Goal: Task Accomplishment & Management: Use online tool/utility

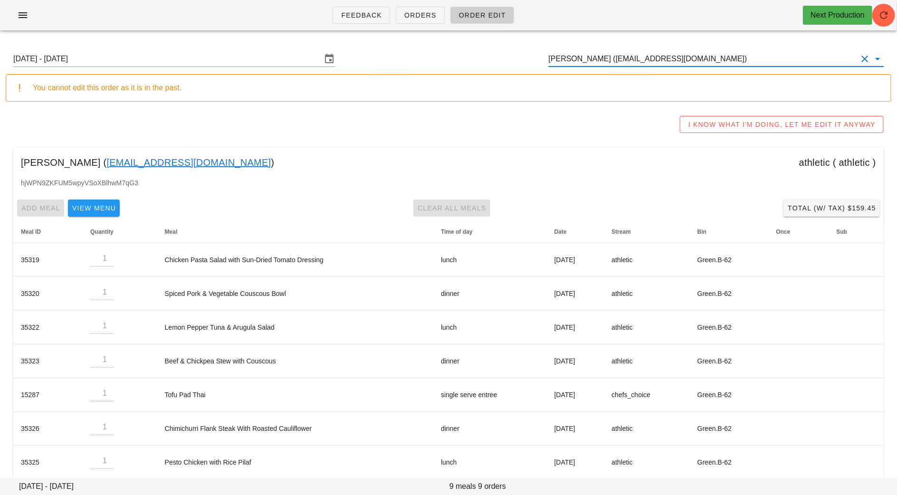
drag, startPoint x: 655, startPoint y: 63, endPoint x: 501, endPoint y: 63, distance: 154.0
click at [502, 63] on div "Sunday August 31 - Saturday September 6 Brook Davies (brook@logiforms.com)" at bounding box center [449, 59] width 886 height 30
drag, startPoint x: 649, startPoint y: 61, endPoint x: 597, endPoint y: 58, distance: 51.9
click at [597, 60] on input "skpowar94@gmail.com" at bounding box center [703, 58] width 308 height 15
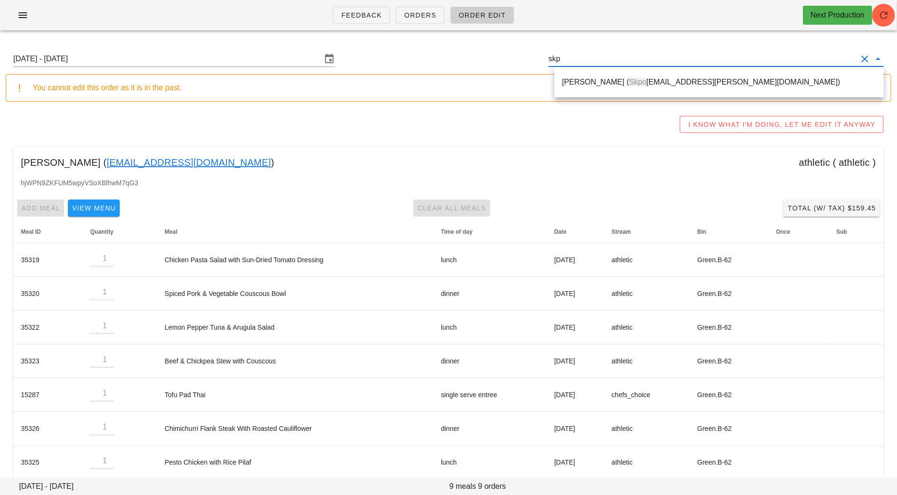
type input "sk"
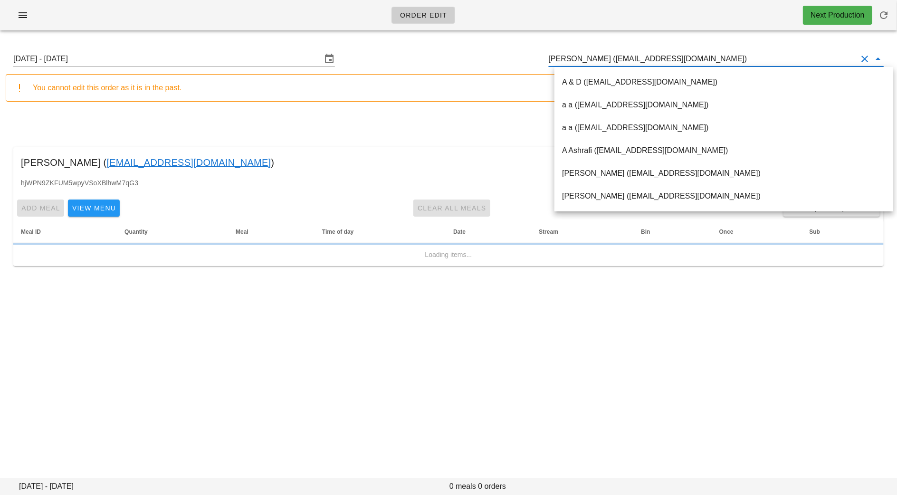
type input "v"
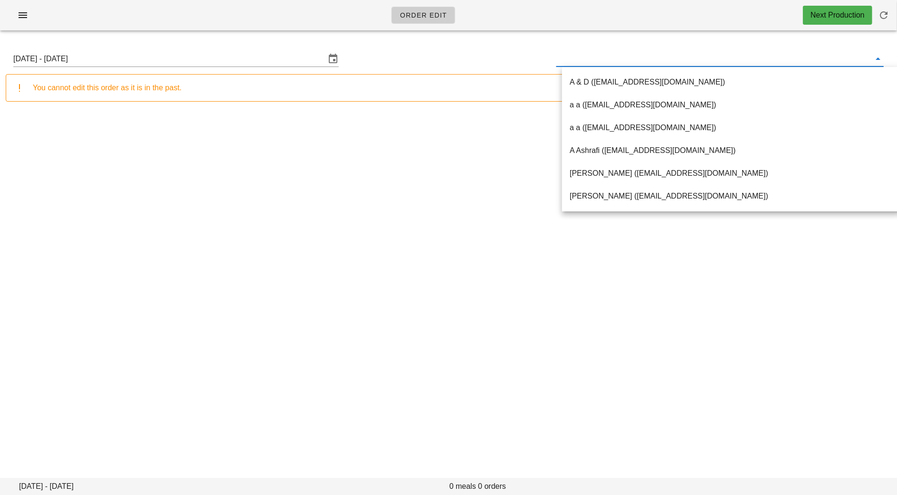
type input "[EMAIL_ADDRESS][DOMAIN_NAME]"
type input "skpowar94@gmail.com"
click at [643, 59] on input "text" at bounding box center [713, 58] width 312 height 15
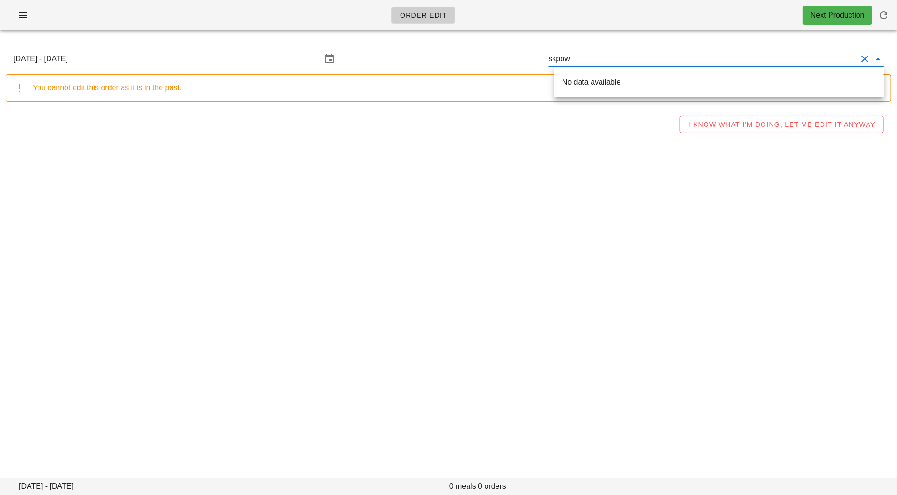
click at [599, 86] on div "No data available" at bounding box center [719, 81] width 314 height 9
click at [590, 64] on input "skpow" at bounding box center [703, 58] width 308 height 15
drag, startPoint x: 578, startPoint y: 64, endPoint x: 496, endPoint y: 62, distance: 82.7
click at [500, 63] on div "Sunday August 31 - Saturday September 6 skpow" at bounding box center [449, 59] width 886 height 30
click at [598, 86] on div "Kathy Politis ( Skpo litis@shaw.ca)" at bounding box center [719, 81] width 314 height 9
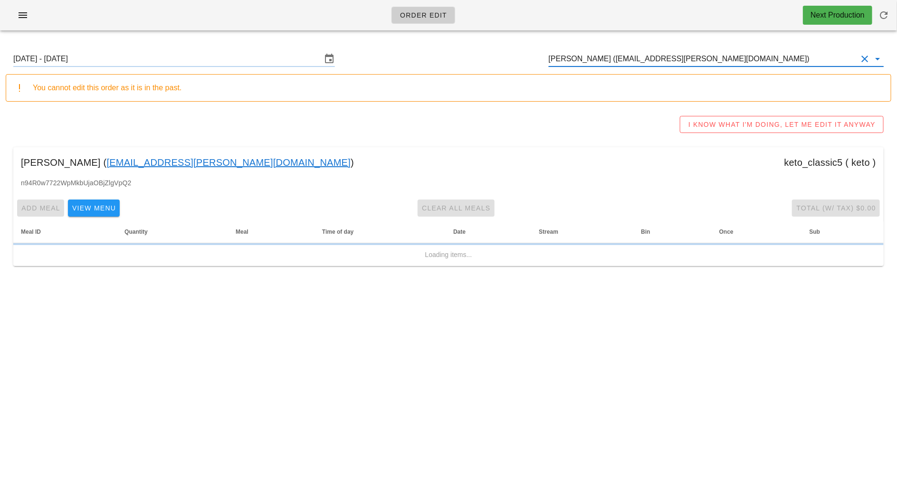
type input "Kathy Politis (Skpolitis@shaw.ca)"
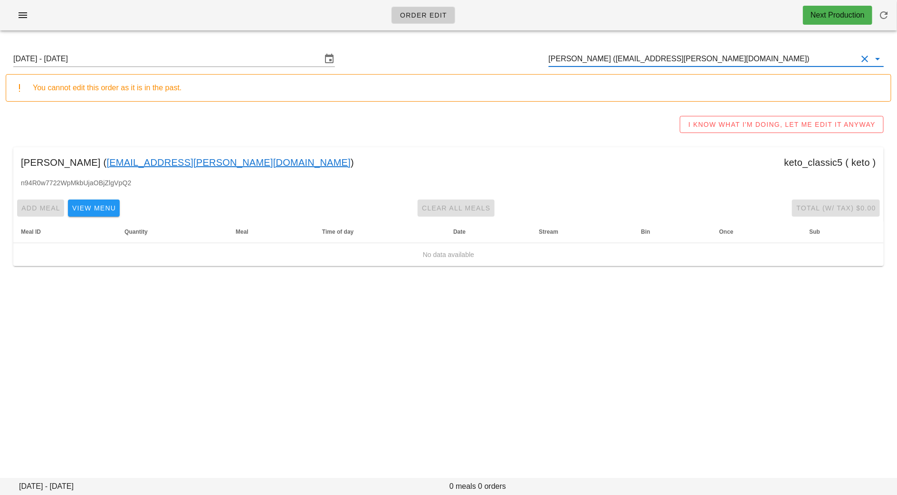
click at [155, 162] on link "Skpolitis@shaw.ca" at bounding box center [228, 162] width 244 height 15
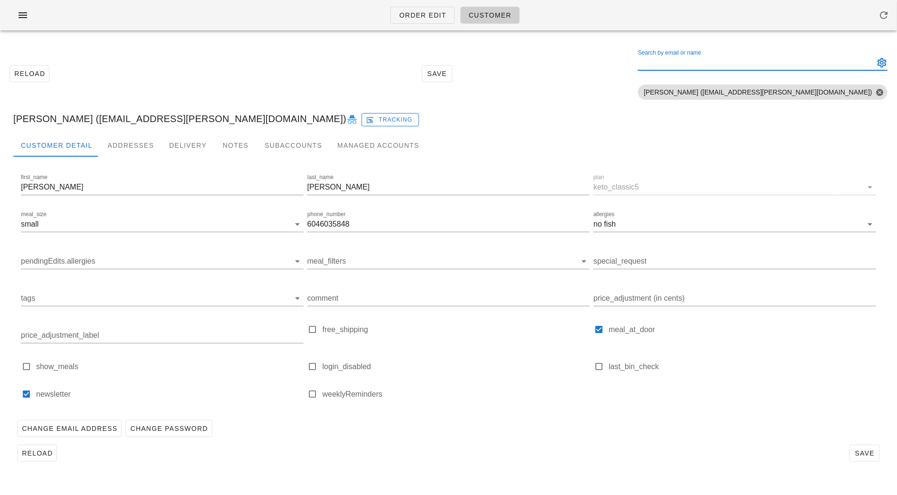
click at [795, 64] on input "Search by email or name" at bounding box center [755, 62] width 234 height 15
paste input "skpowar94@gmail.com"
type input "skpowar94@gmail.com"
click at [878, 93] on button "Close" at bounding box center [880, 92] width 9 height 9
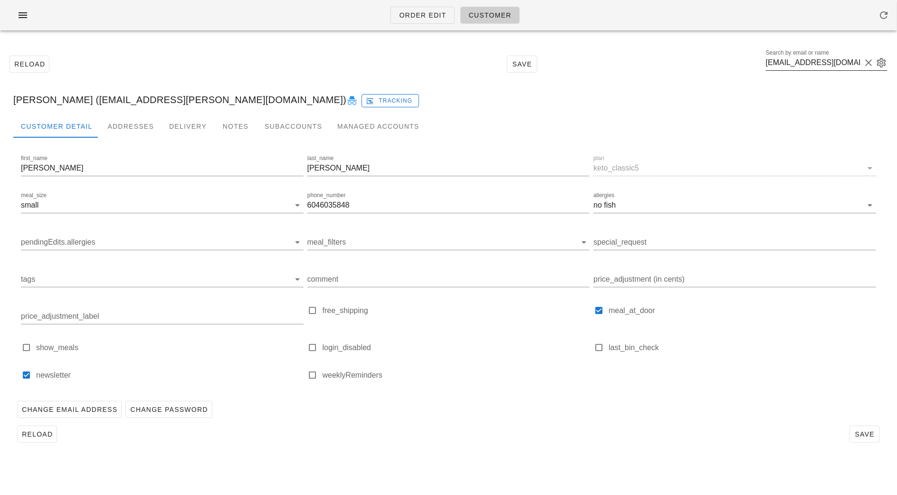
click at [829, 55] on label "Search by email or name" at bounding box center [797, 52] width 63 height 7
click at [842, 55] on input "skpowar94@gmail.com" at bounding box center [813, 62] width 95 height 15
click at [829, 55] on label "Search by email or name" at bounding box center [797, 52] width 63 height 7
click at [842, 55] on input "skpowar94@gmail.com" at bounding box center [813, 62] width 95 height 15
click at [829, 55] on label "Search by email or name" at bounding box center [797, 52] width 63 height 7
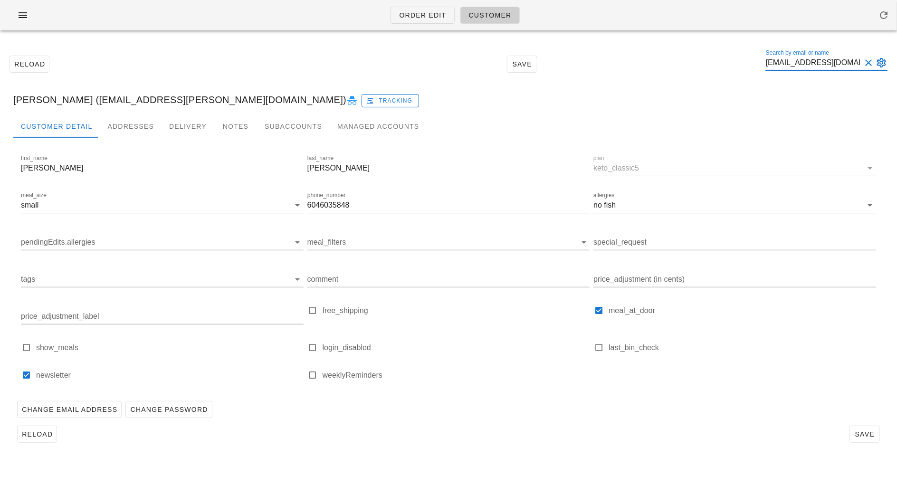
click at [842, 55] on input "skpowar94@gmail.com" at bounding box center [813, 62] width 95 height 15
click at [869, 61] on button "Clear Search by email or name" at bounding box center [868, 62] width 11 height 11
paste input "skpowar94@gmail.com"
type input "skpowar94@gmail.com"
click at [871, 60] on button "Clear Search by email or name" at bounding box center [868, 62] width 11 height 11
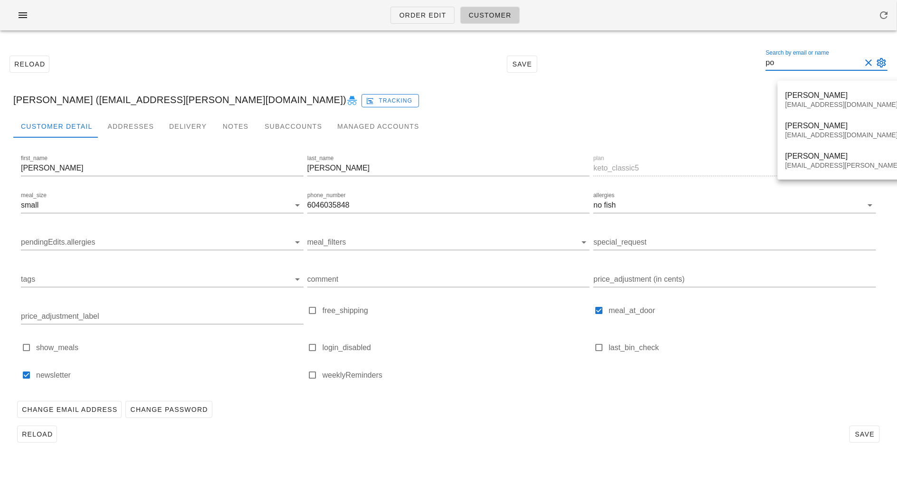
type input "p"
drag, startPoint x: 812, startPoint y: 63, endPoint x: 707, endPoint y: 63, distance: 104.6
click at [708, 63] on div "Reload Save Search by email or name simi Include deleted accounts Include Shopi…" at bounding box center [449, 64] width 886 height 41
paste input "kpowar94@gmail.com"
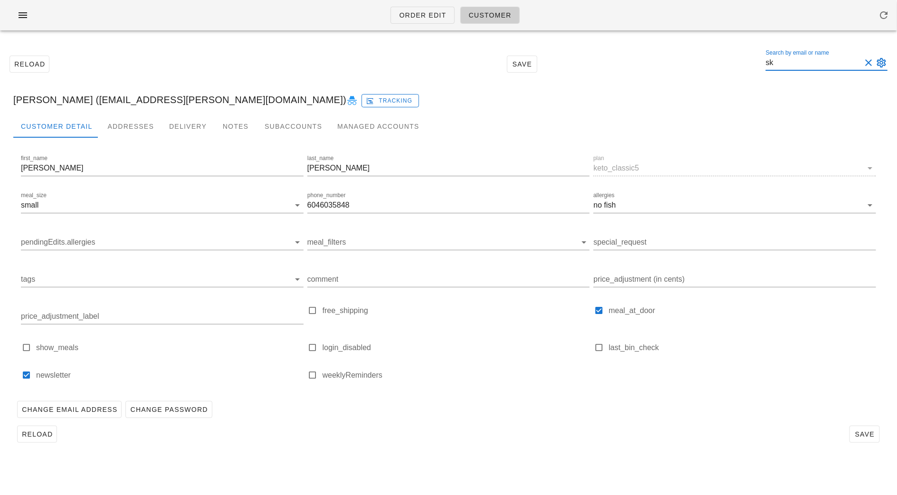
type input "s"
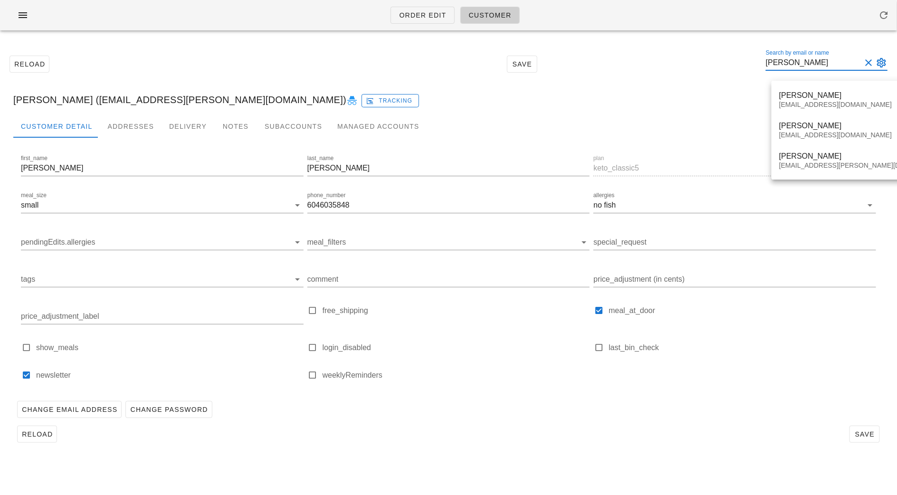
drag, startPoint x: 815, startPoint y: 61, endPoint x: 741, endPoint y: 61, distance: 73.7
click at [746, 61] on div "Reload Save Search by email or name powar Include deleted accounts Include Shop…" at bounding box center [449, 64] width 886 height 41
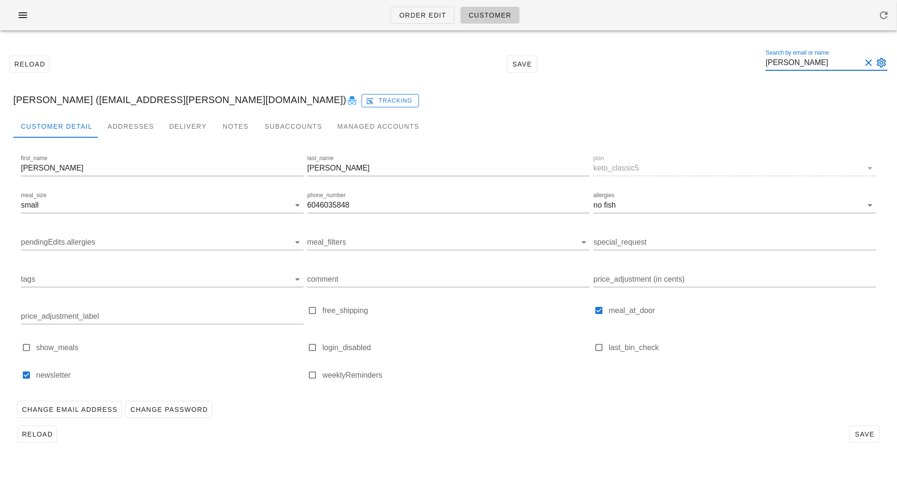
paste input "simi.pm94@gmail.com"
type input "simi.pm94@gmail.com"
click at [792, 121] on div "Customer Detail Addresses Delivery Notes Subaccounts Managed Accounts" at bounding box center [448, 126] width 871 height 23
click at [797, 109] on div "Kathy Politis (Skpolitis@shaw.ca) Tracking" at bounding box center [449, 100] width 886 height 30
click at [831, 66] on input "simi.pm94@gmail.com" at bounding box center [813, 62] width 95 height 15
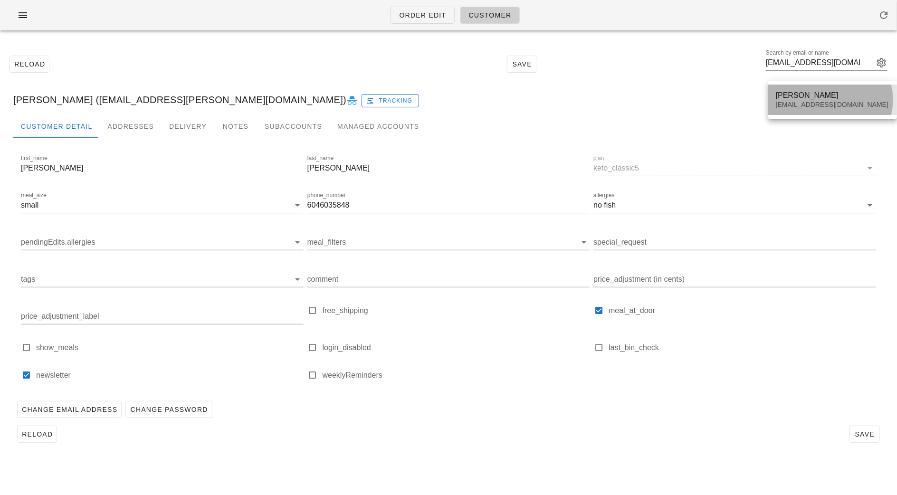
click at [826, 87] on div "Simi Minhas simi.pm94@gmail.com" at bounding box center [833, 99] width 114 height 29
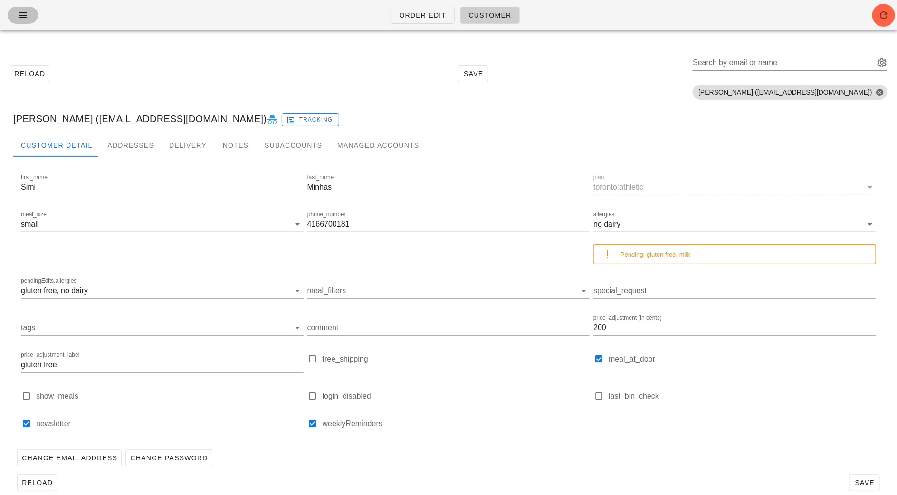
click at [31, 20] on button "button" at bounding box center [23, 15] width 30 height 17
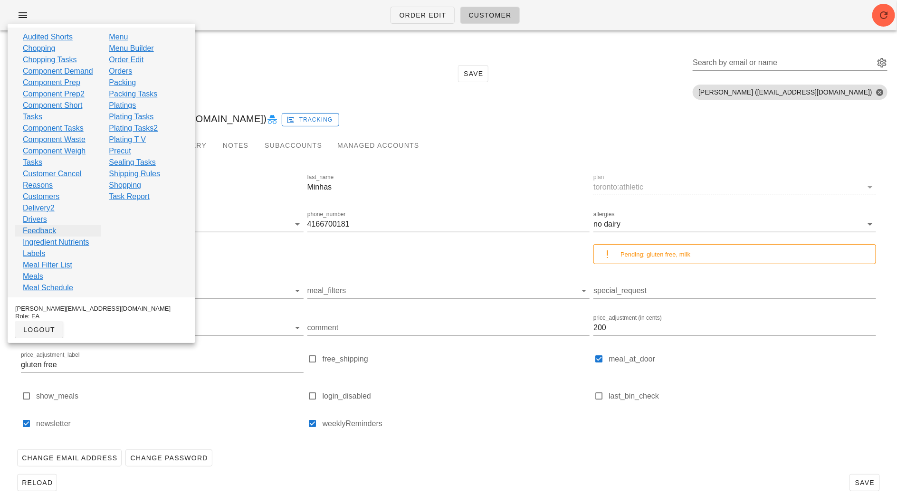
click at [40, 237] on link "Feedback" at bounding box center [39, 230] width 33 height 11
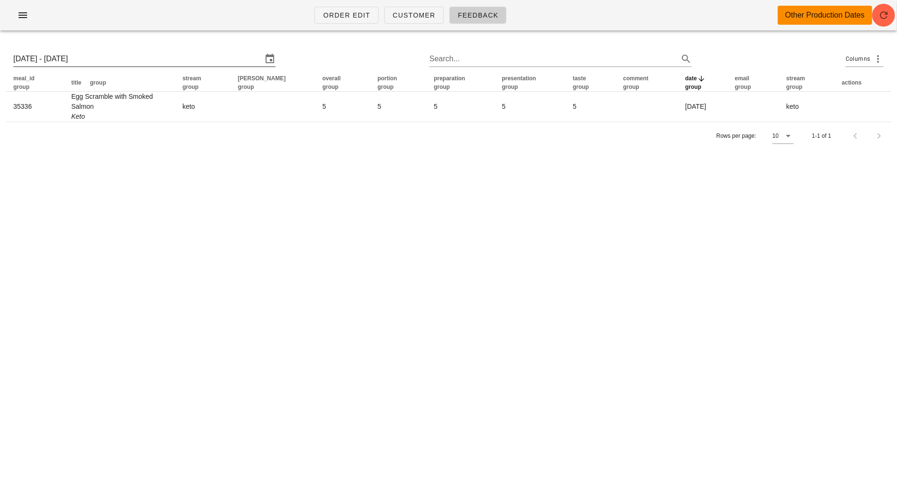
click at [117, 64] on input "Sun 31 Aug 2025 - Sun 7 Sep 2025" at bounding box center [137, 58] width 249 height 15
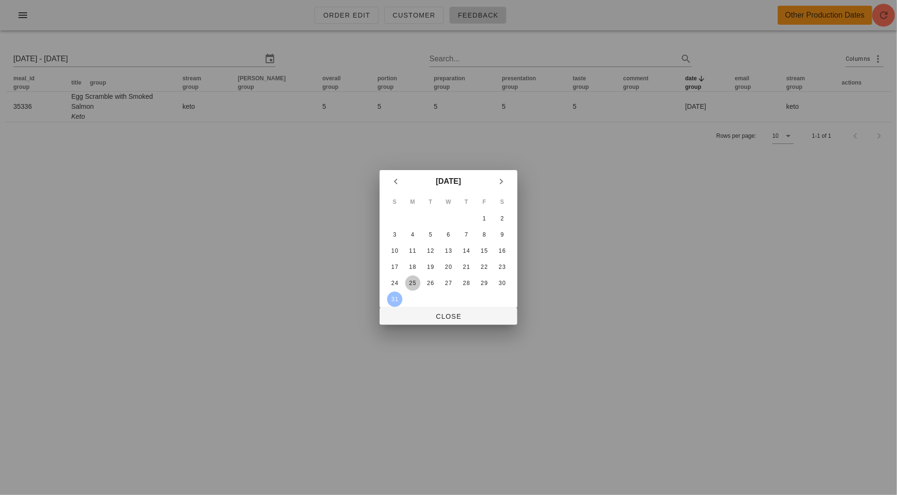
click at [414, 280] on div "25" at bounding box center [412, 283] width 15 height 7
click at [396, 293] on button "31" at bounding box center [394, 299] width 15 height 15
click at [410, 280] on div "25" at bounding box center [412, 283] width 15 height 7
type input "Mon 25 Aug 2025 - Sun 31 Aug 2025"
click at [451, 319] on span "Close" at bounding box center [448, 317] width 123 height 8
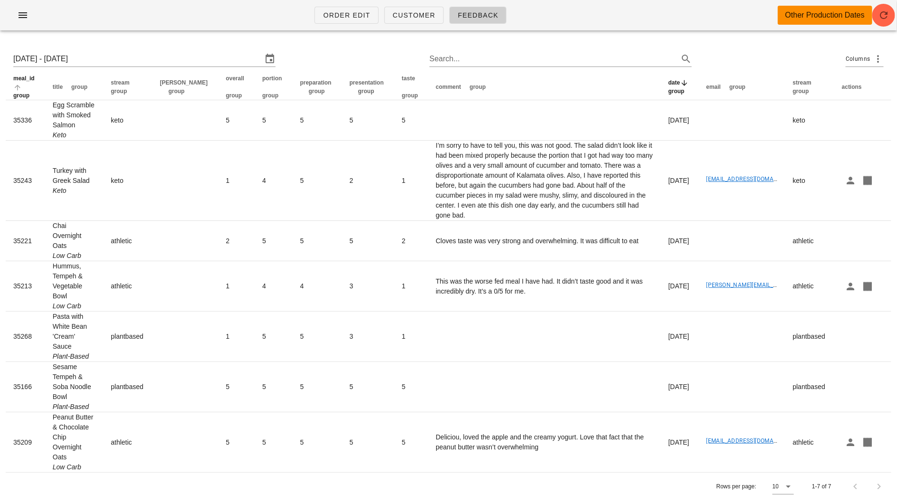
drag, startPoint x: 7, startPoint y: 82, endPoint x: 28, endPoint y: 88, distance: 22.3
click at [28, 88] on th "meal_id group" at bounding box center [25, 87] width 39 height 26
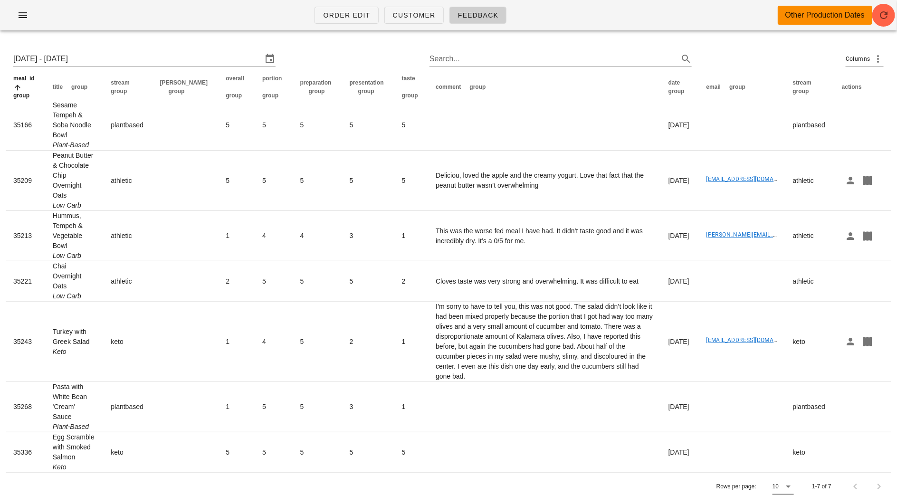
click at [786, 481] on icon at bounding box center [788, 486] width 11 height 11
click at [786, 464] on div "All" at bounding box center [784, 474] width 9 height 20
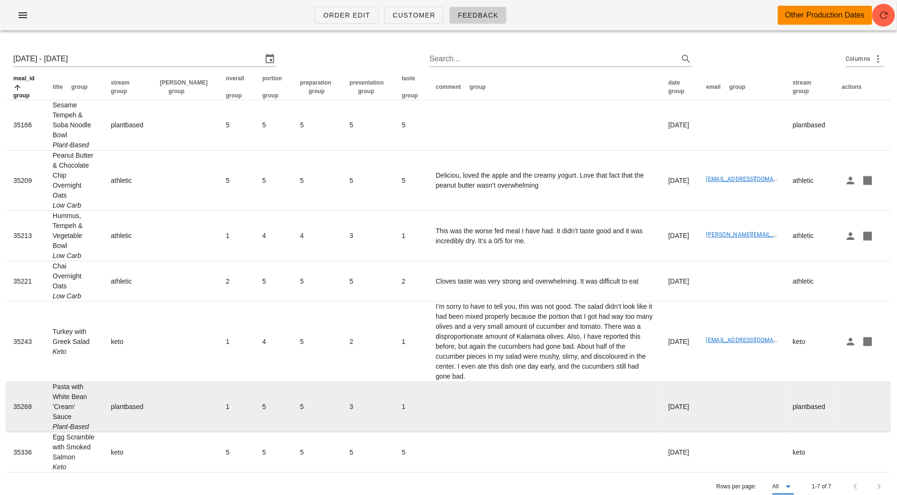
drag, startPoint x: 6, startPoint y: 78, endPoint x: 750, endPoint y: 381, distance: 803.4
click at [750, 381] on table "meal_id group title group stream group tod group overall group portion group pr…" at bounding box center [449, 273] width 886 height 398
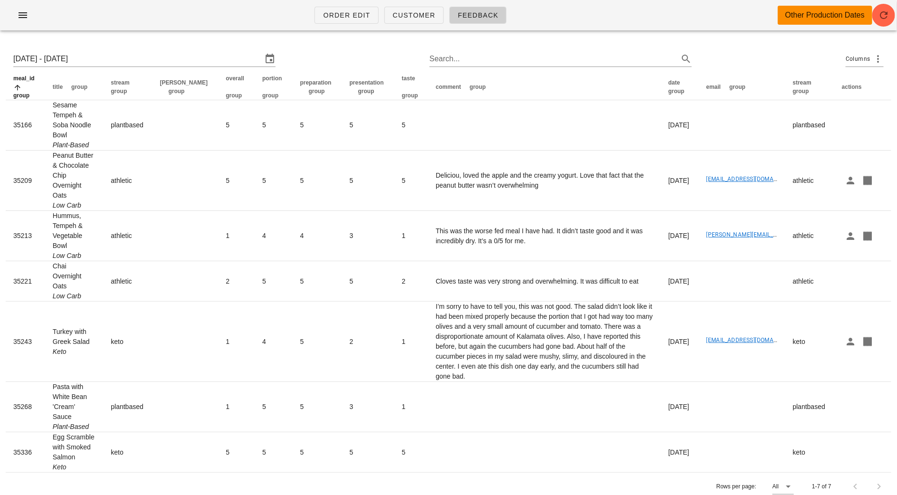
click at [7, 83] on th "meal_id group" at bounding box center [25, 87] width 39 height 26
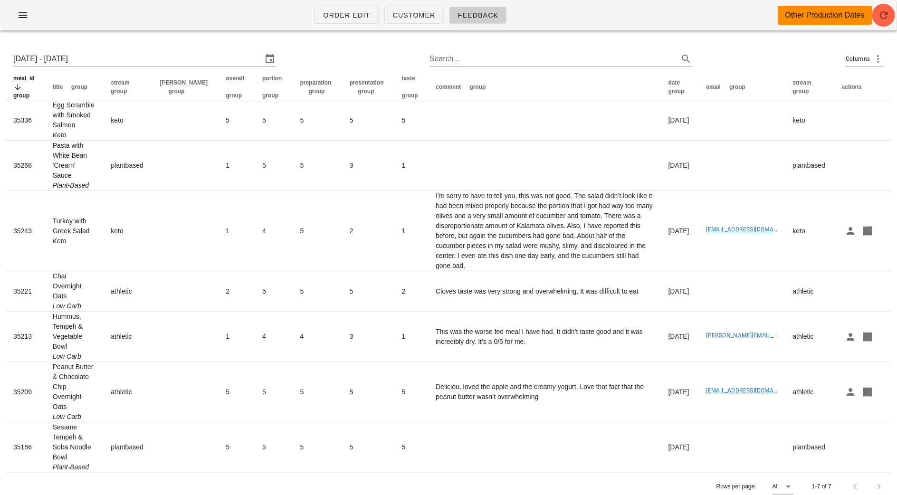
click at [6, 38] on div "Mon 25 Aug 2025 - Sun 31 Aug 2025 Search... Columns meal_id group title group s…" at bounding box center [448, 272] width 897 height 468
click at [371, 59] on div "Mon 25 Aug 2025 - Sun 31 Aug 2025 Search... Columns" at bounding box center [449, 59] width 886 height 30
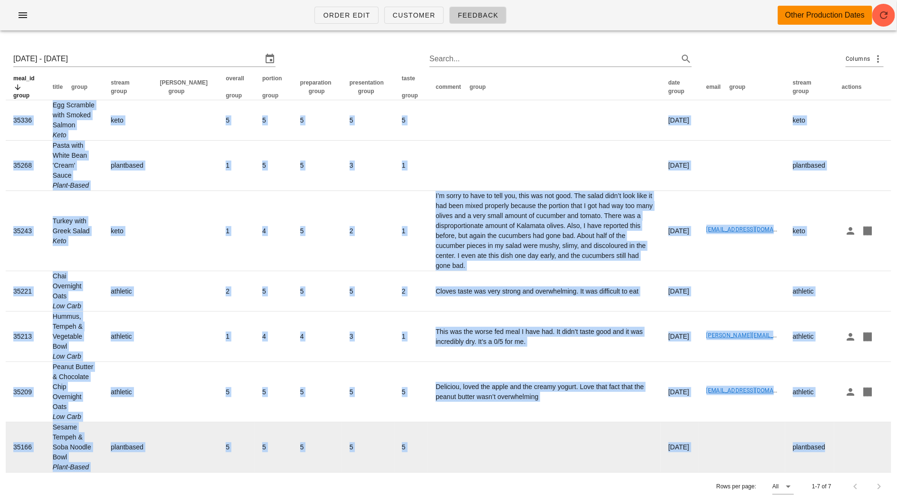
drag, startPoint x: 4, startPoint y: 77, endPoint x: 861, endPoint y: 414, distance: 920.9
click at [861, 414] on div "Mon 25 Aug 2025 - Sun 31 Aug 2025 Search... Columns meal_id group title group s…" at bounding box center [448, 272] width 897 height 468
copy table "meal_id group title group stream group tod group overall group portion group pr…"
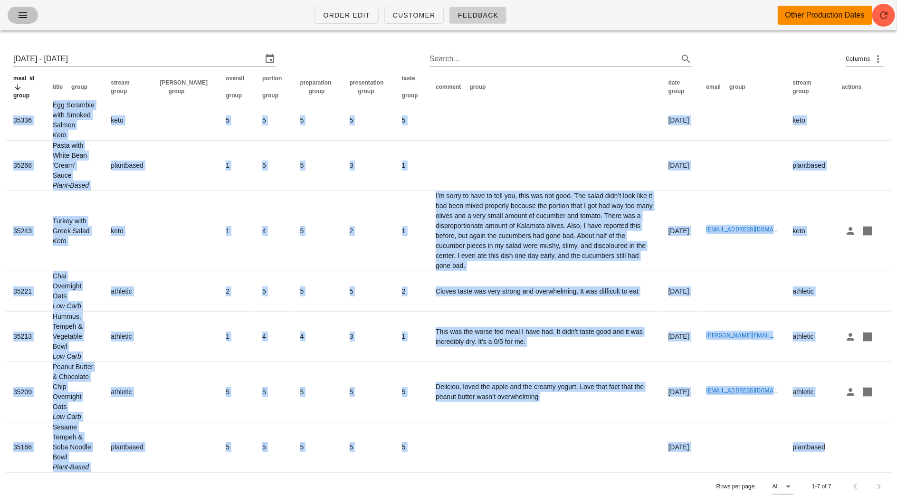
click at [16, 15] on span "button" at bounding box center [22, 15] width 15 height 11
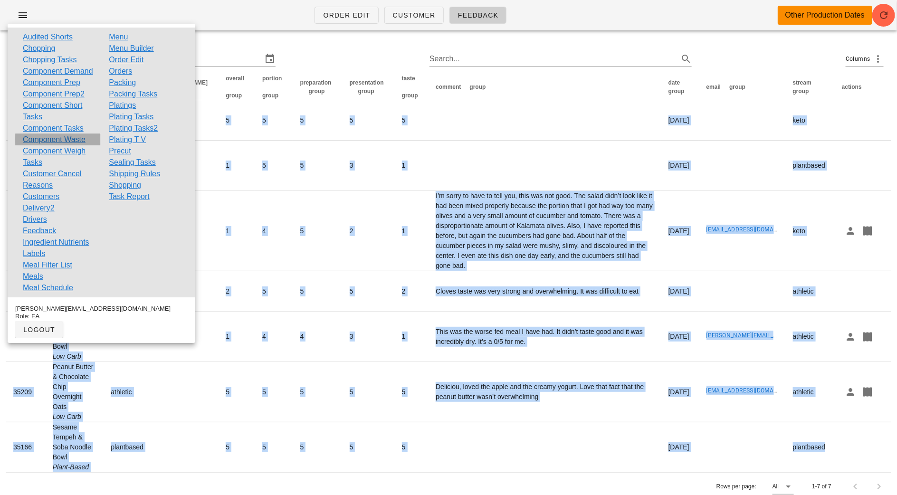
click at [45, 145] on link "Component Waste" at bounding box center [54, 139] width 63 height 11
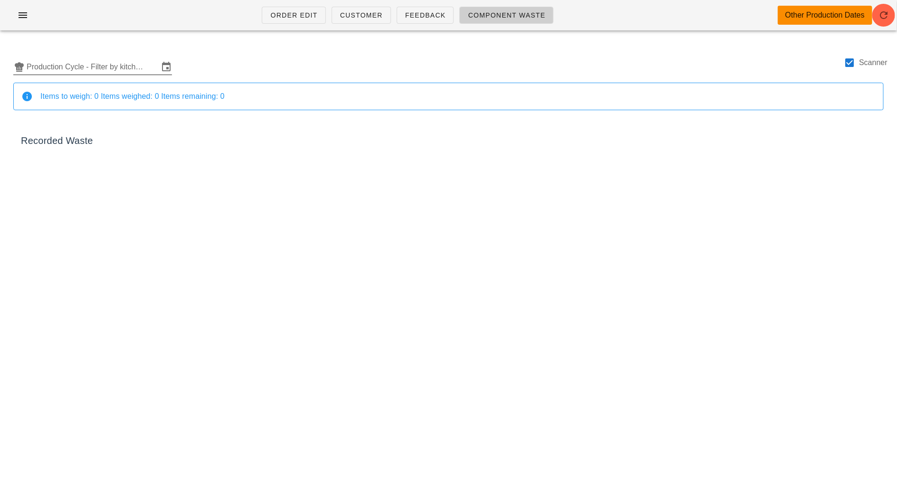
click at [72, 70] on input "Production Cycle - Filter by kitchen production schedules" at bounding box center [93, 66] width 132 height 15
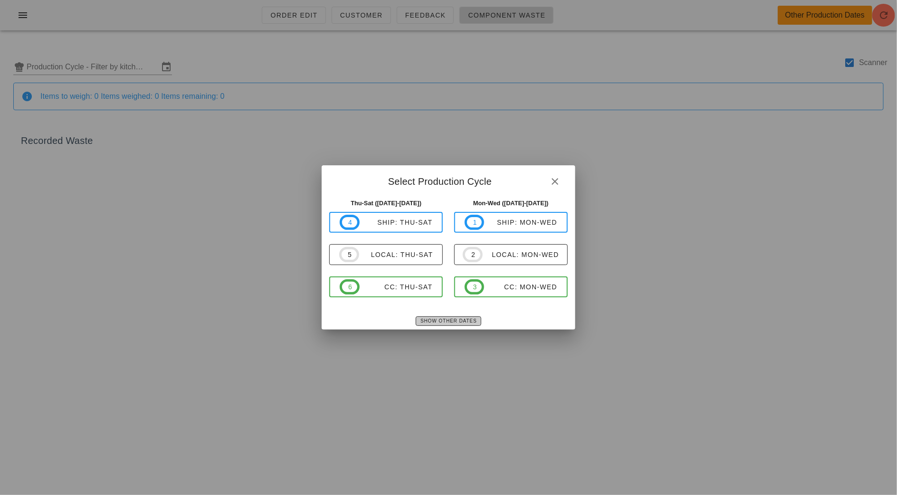
click at [436, 320] on span "Show Other Dates" at bounding box center [448, 320] width 57 height 5
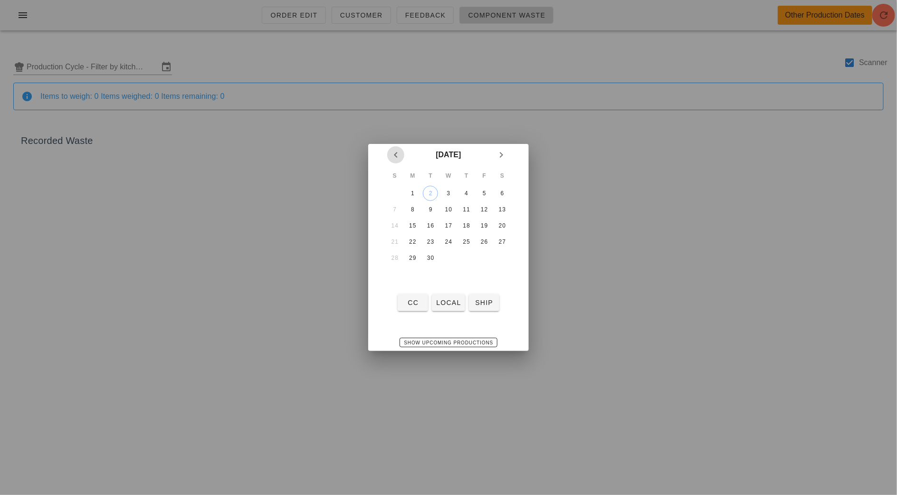
click at [396, 161] on button "Previous month" at bounding box center [395, 154] width 17 height 17
click at [499, 162] on button "Next month" at bounding box center [501, 154] width 17 height 17
click at [414, 192] on div "1" at bounding box center [412, 193] width 15 height 7
click at [453, 301] on span "local" at bounding box center [448, 303] width 25 height 8
type input "local: Mon-Wed (Sep 1-Sep 3)"
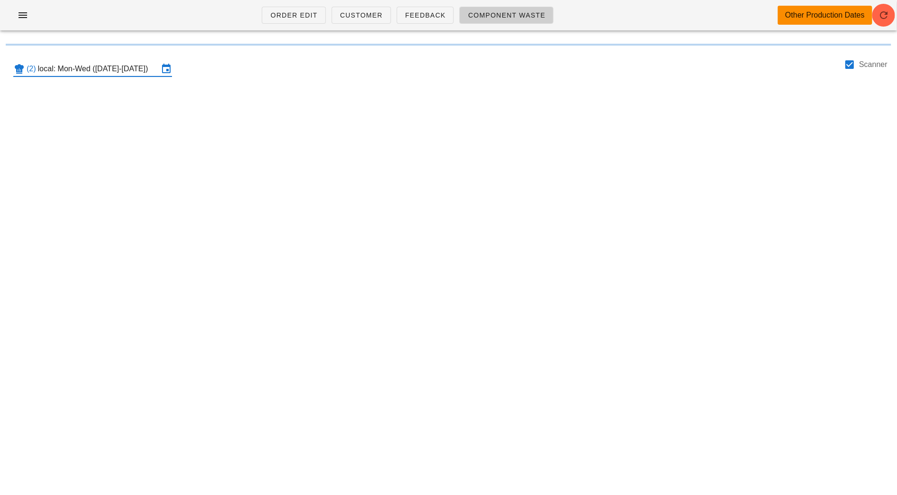
click at [318, 208] on div "Order Edit Customer Feedback Component Waste Other Production Dates (2) local: …" at bounding box center [448, 247] width 897 height 495
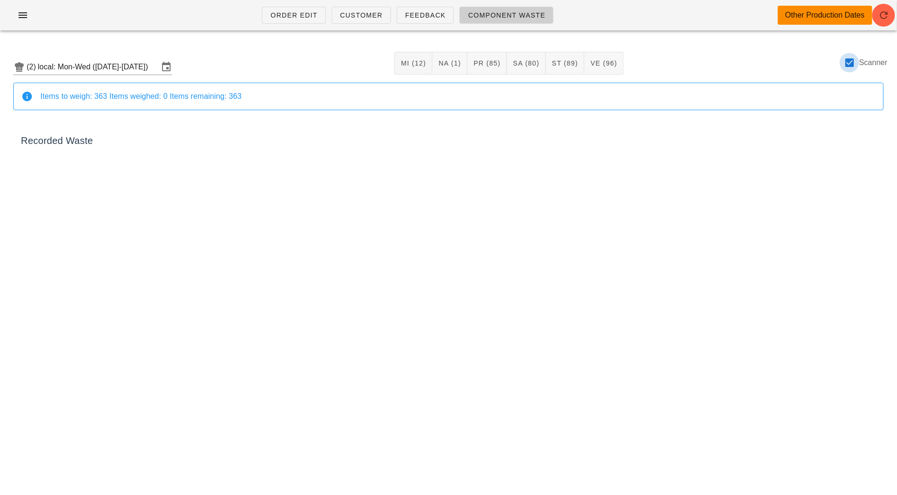
click at [847, 60] on div at bounding box center [850, 63] width 16 height 16
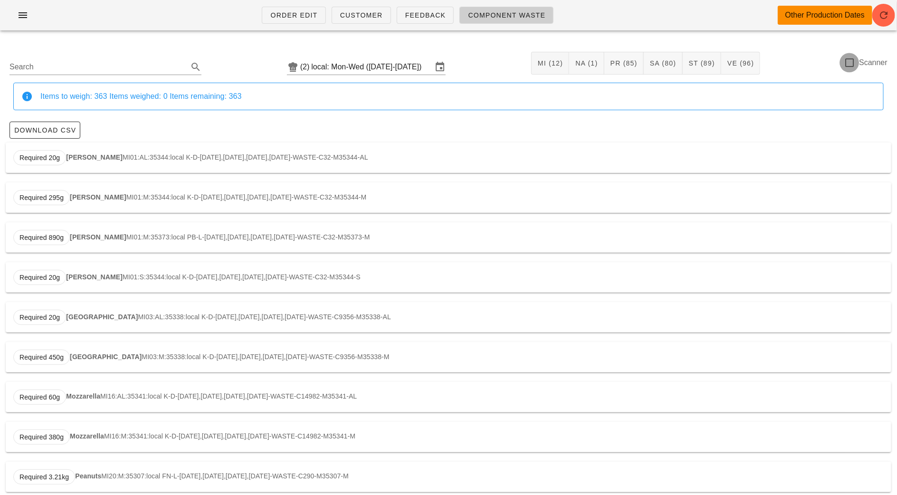
checkbox input "false"
click at [50, 134] on span "Download CSV" at bounding box center [45, 130] width 62 height 8
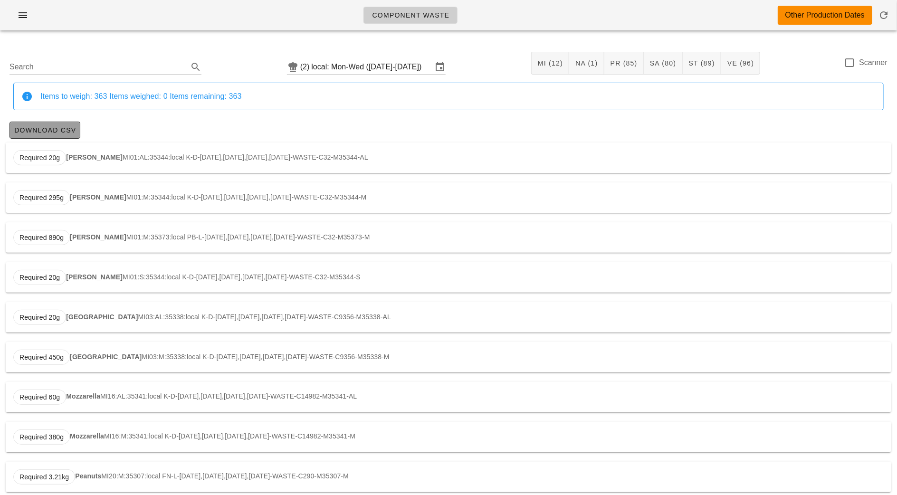
click at [66, 134] on span "Download CSV" at bounding box center [45, 130] width 62 height 8
click at [54, 125] on button "Download CSV" at bounding box center [45, 130] width 71 height 17
click at [42, 124] on button "Download CSV" at bounding box center [45, 130] width 71 height 17
click at [343, 71] on input "local: Mon-Wed (Sep 1-Sep 3)" at bounding box center [371, 66] width 121 height 15
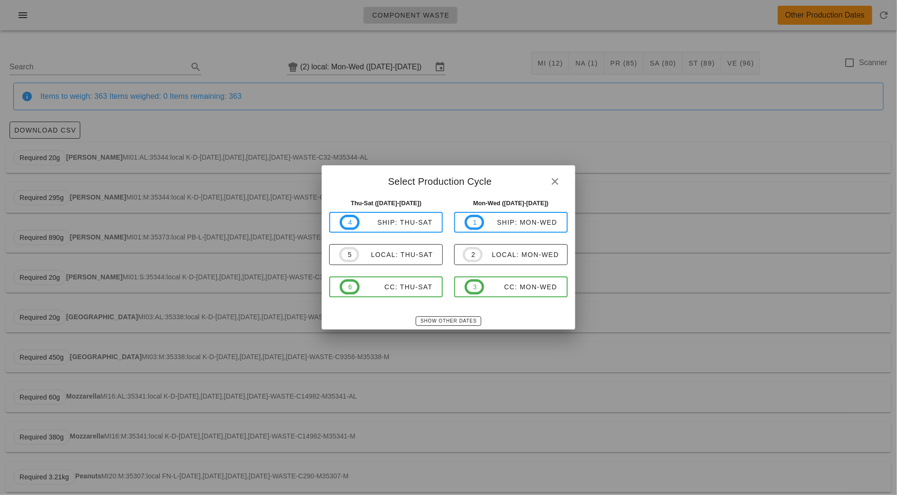
click at [381, 234] on div "4 ship: Thu-Sat 5 local: Thu-Sat 6 CC: Thu-Sat" at bounding box center [386, 255] width 114 height 86
click at [440, 325] on button "Show Other Dates" at bounding box center [448, 322] width 65 height 10
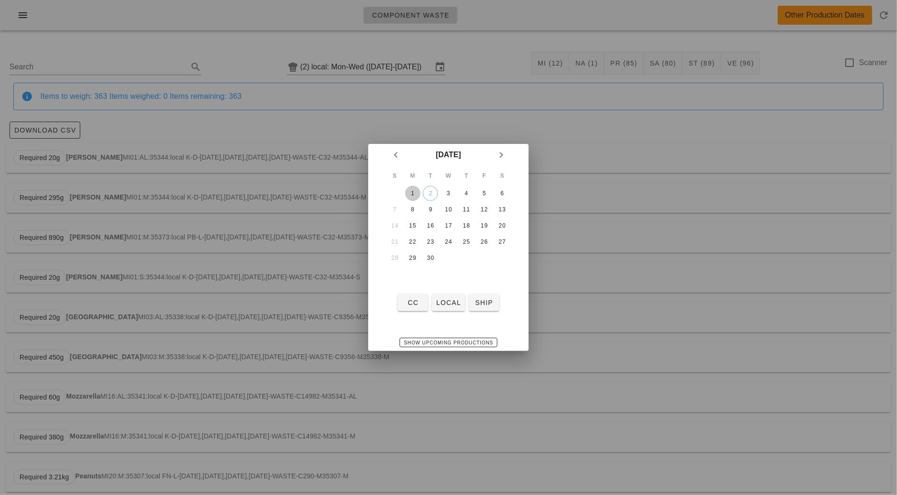
click at [417, 190] on div "1" at bounding box center [412, 193] width 15 height 7
click at [490, 304] on span "ship" at bounding box center [484, 303] width 23 height 8
type input "ship: Mon-Wed (Sep 1-Sep 3)"
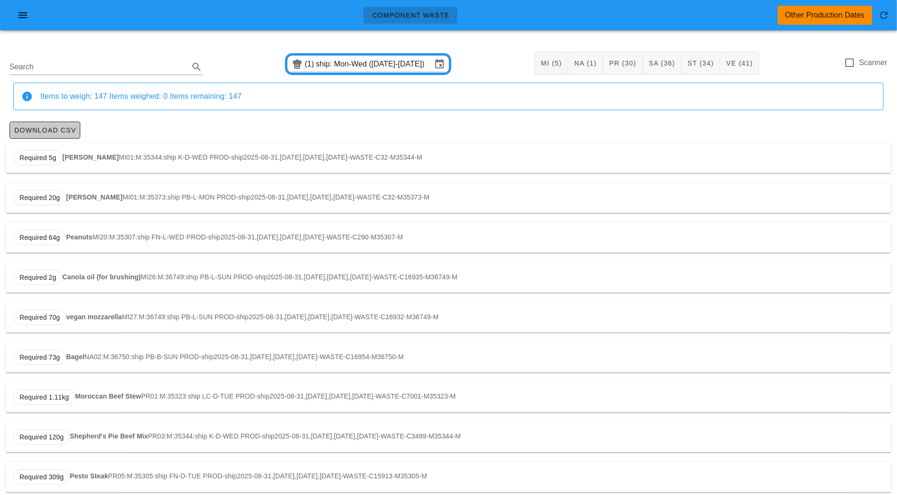
click at [48, 133] on span "Download CSV" at bounding box center [45, 130] width 62 height 8
click at [330, 66] on input "ship: Mon-Wed (Sep 1-Sep 3)" at bounding box center [374, 64] width 116 height 15
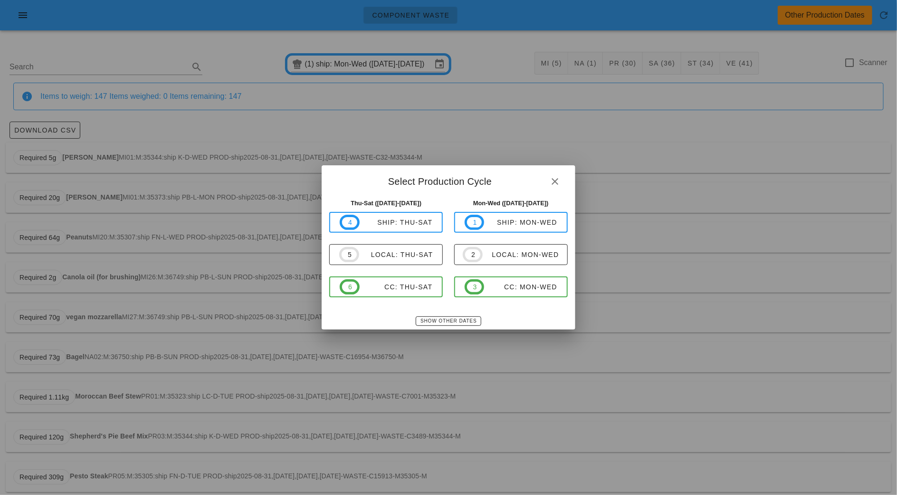
click at [432, 313] on div "Thu-Sat (Sep 4-Sep 6) 4 ship: Thu-Sat 5 local: Thu-Sat 6 CC: Thu-Sat" at bounding box center [386, 253] width 125 height 121
click at [435, 317] on button "Show Other Dates" at bounding box center [448, 322] width 65 height 10
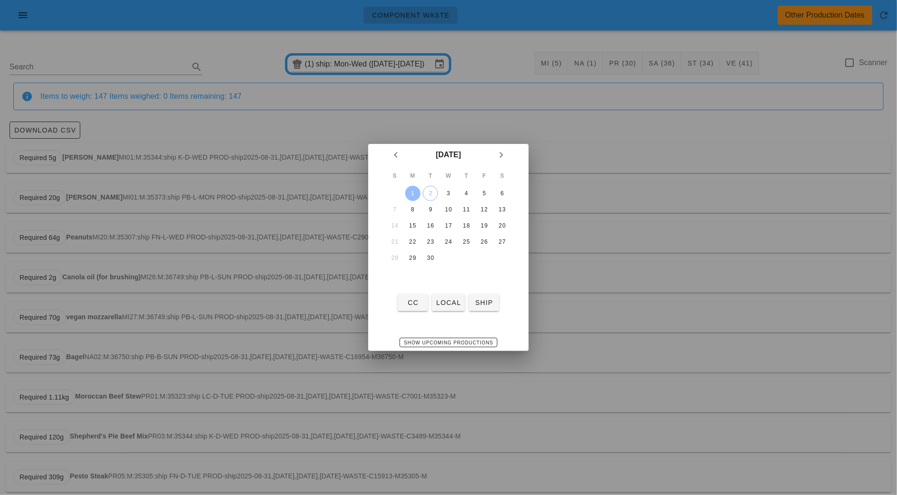
click at [414, 190] on div "1" at bounding box center [412, 193] width 15 height 7
click at [444, 300] on span "local" at bounding box center [448, 303] width 25 height 8
type input "local: Mon-Wed (Sep 1-Sep 3)"
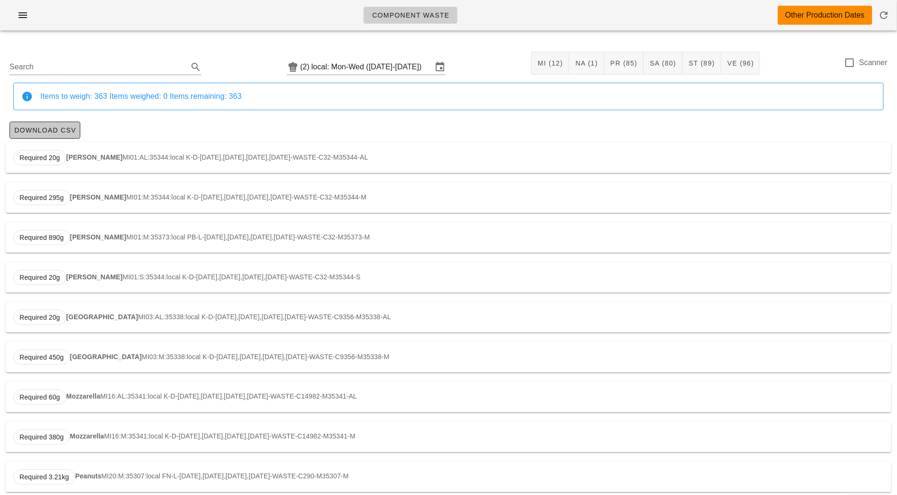
click at [55, 131] on span "Download CSV" at bounding box center [45, 130] width 62 height 8
click at [65, 134] on span "Download CSV" at bounding box center [45, 130] width 62 height 8
